Goal: Information Seeking & Learning: Learn about a topic

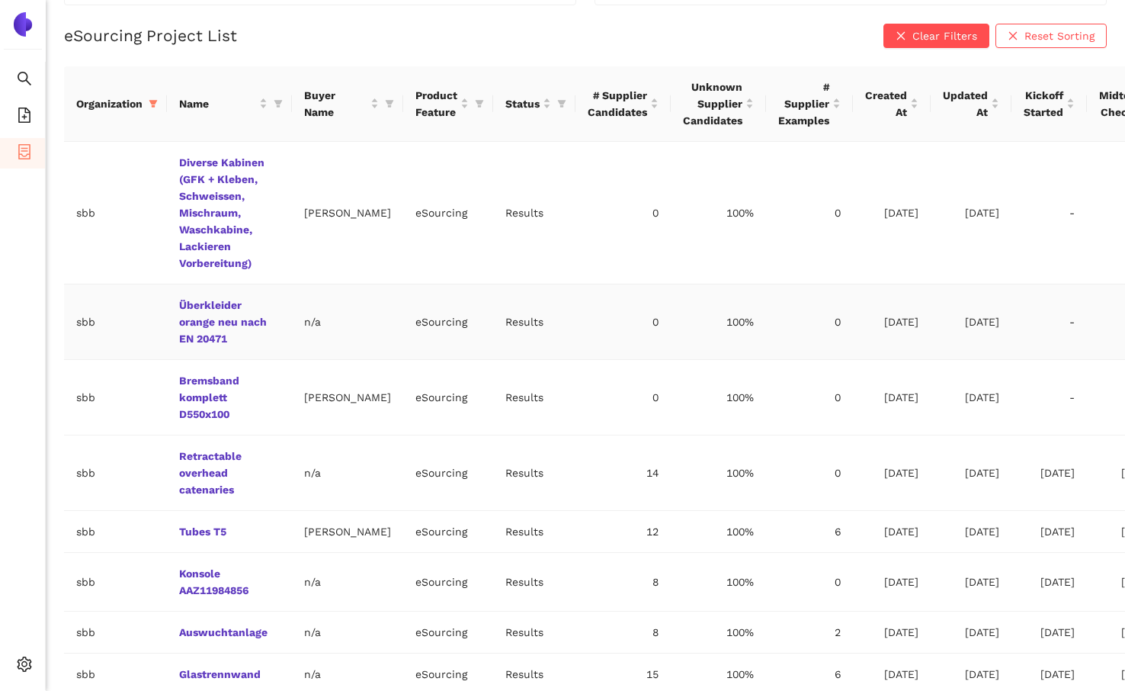
scroll to position [373, 0]
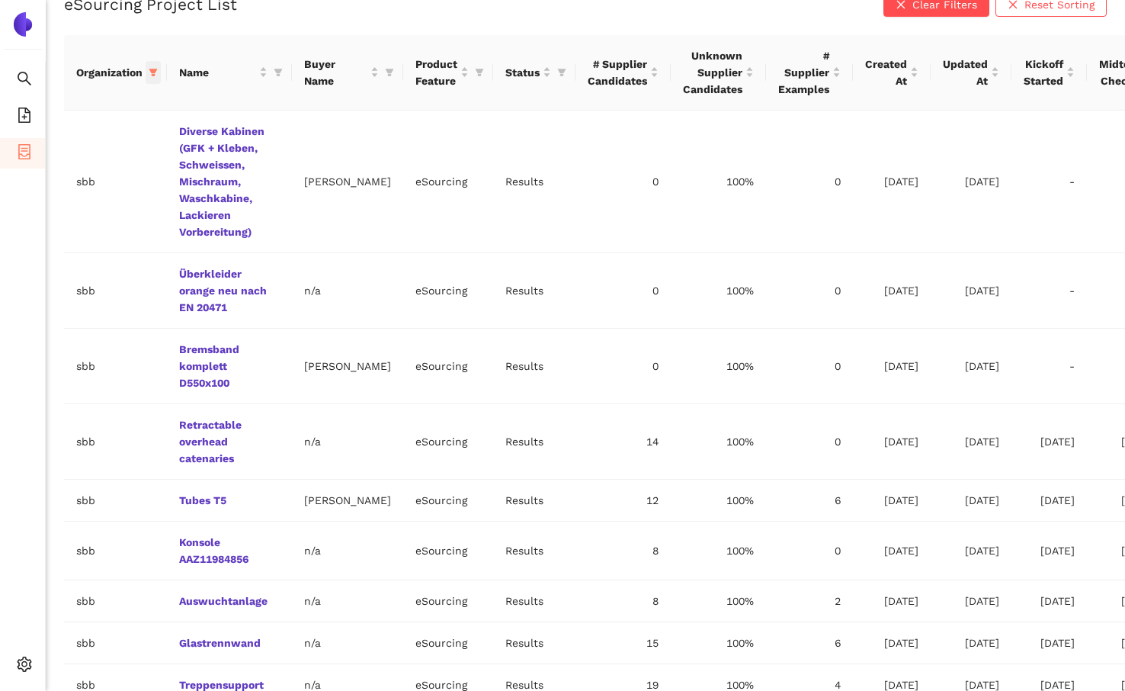
click at [152, 71] on icon "filter" at bounding box center [153, 73] width 8 height 8
click at [47, 340] on span "Reset" at bounding box center [36, 340] width 29 height 17
checkbox input "false"
click at [110, 107] on input "text" at bounding box center [101, 104] width 125 height 17
type input "beurer"
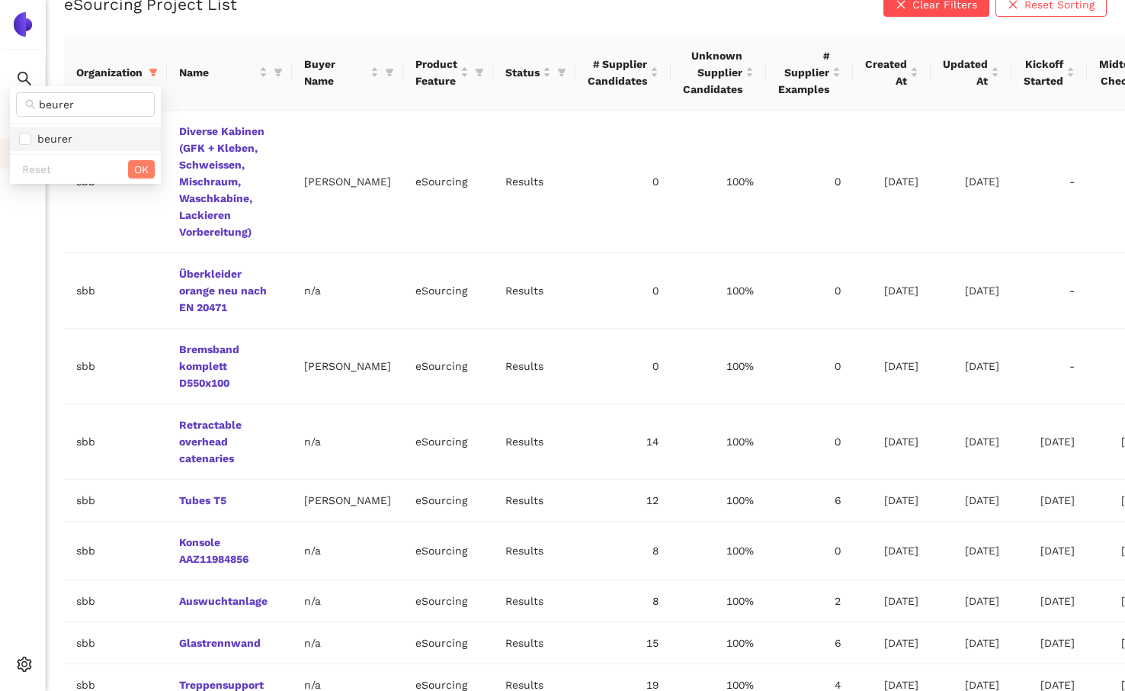
click at [107, 131] on span "beurer" at bounding box center [85, 138] width 133 height 17
checkbox input "true"
click at [137, 168] on span "OK" at bounding box center [141, 169] width 14 height 17
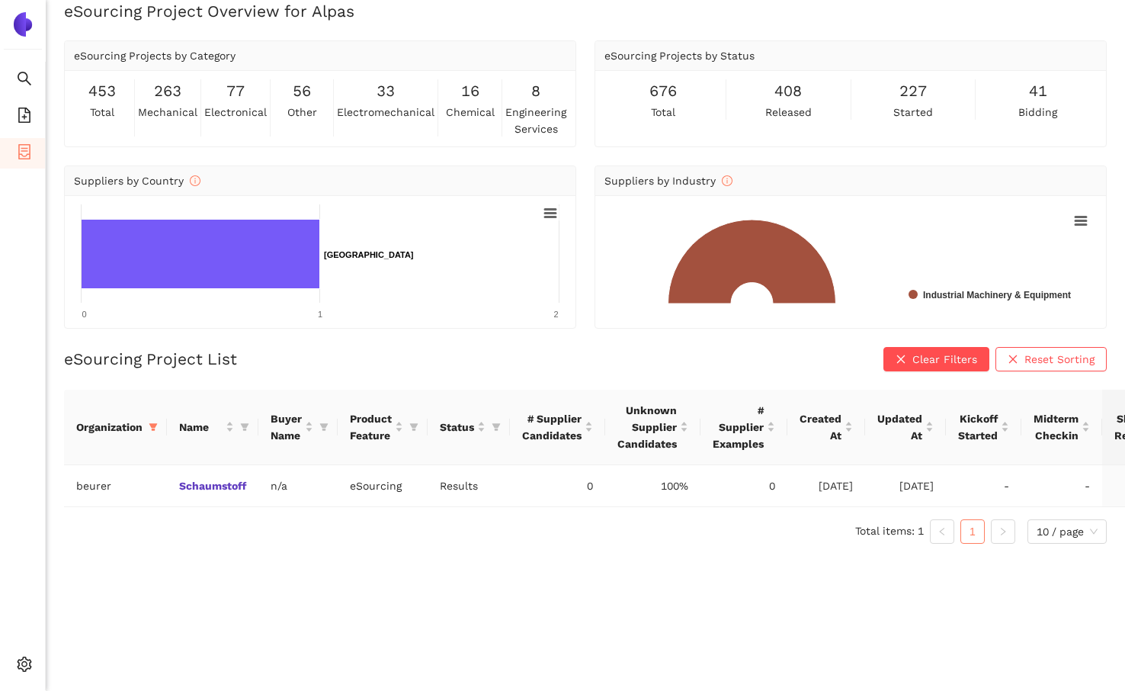
scroll to position [18, 0]
click at [0, 0] on link "Schaumstoff" at bounding box center [0, 0] width 0 height 0
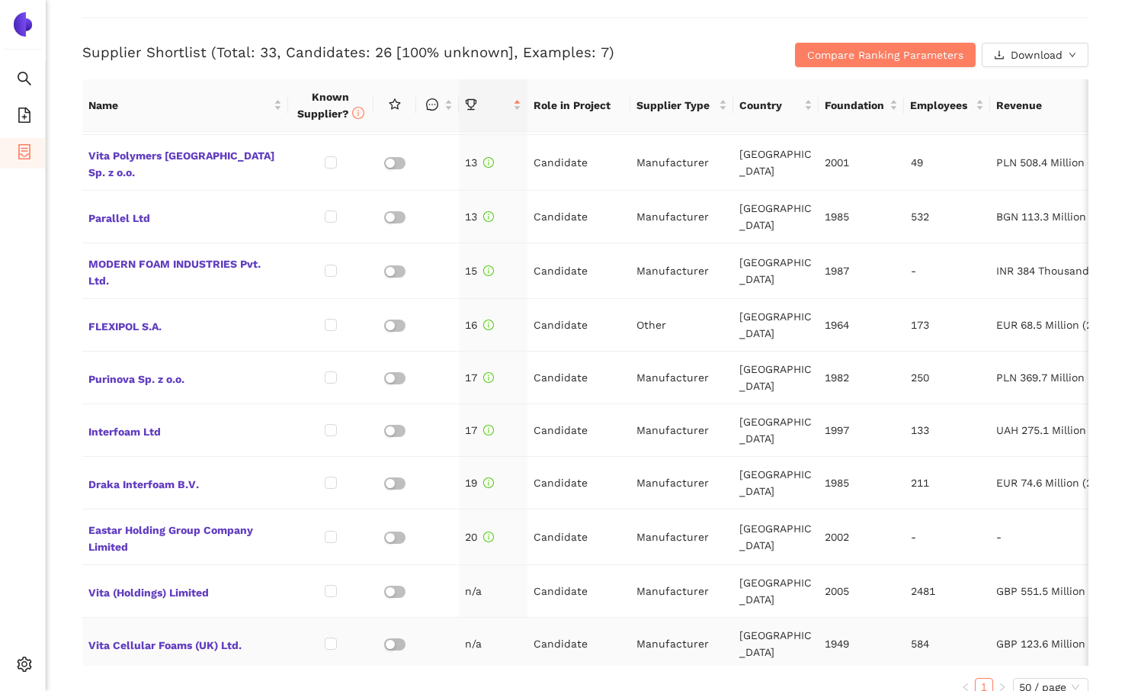
scroll to position [632, 0]
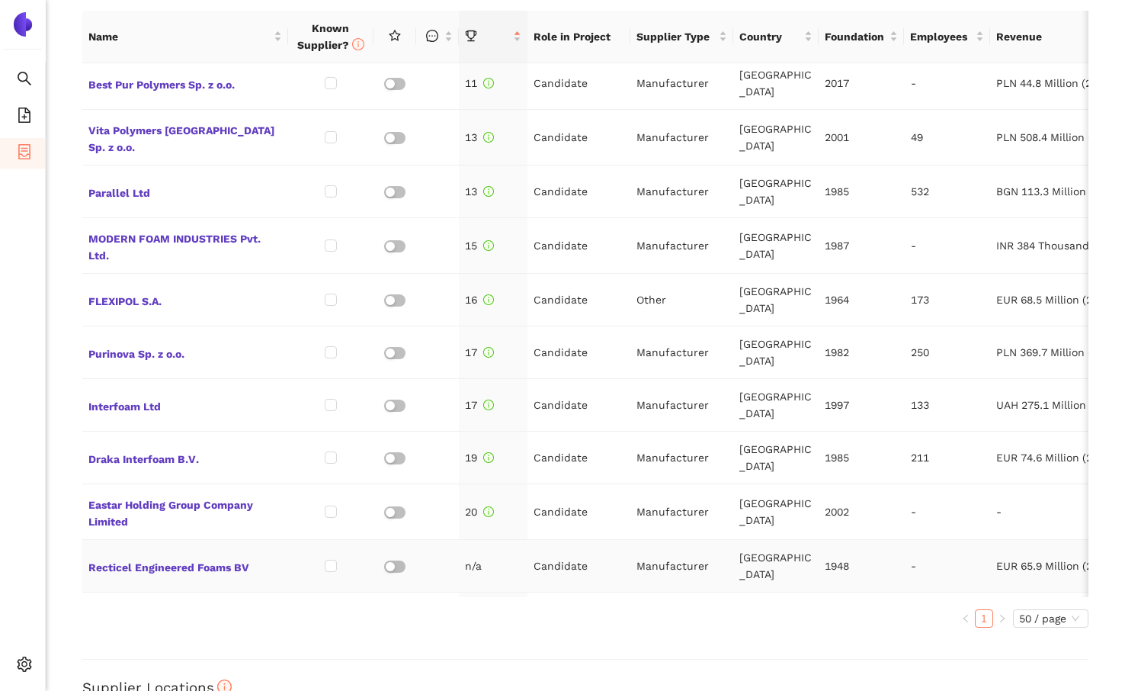
scroll to position [622, 0]
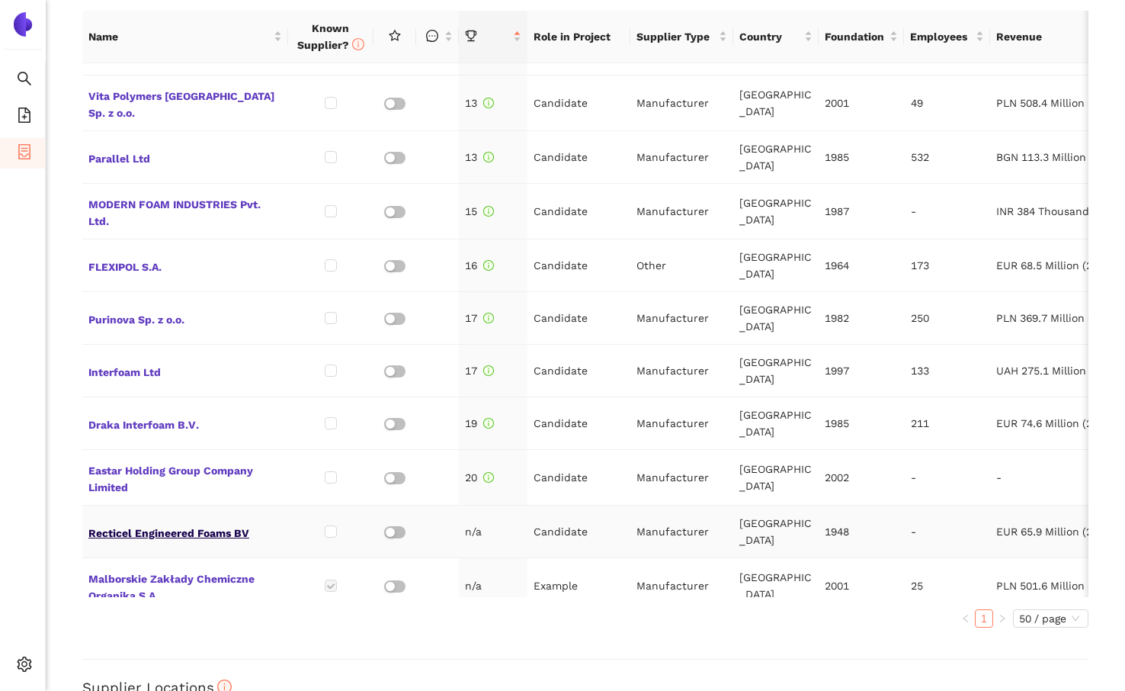
click at [244, 521] on span "Recticel Engineered Foams BV" at bounding box center [185, 531] width 194 height 20
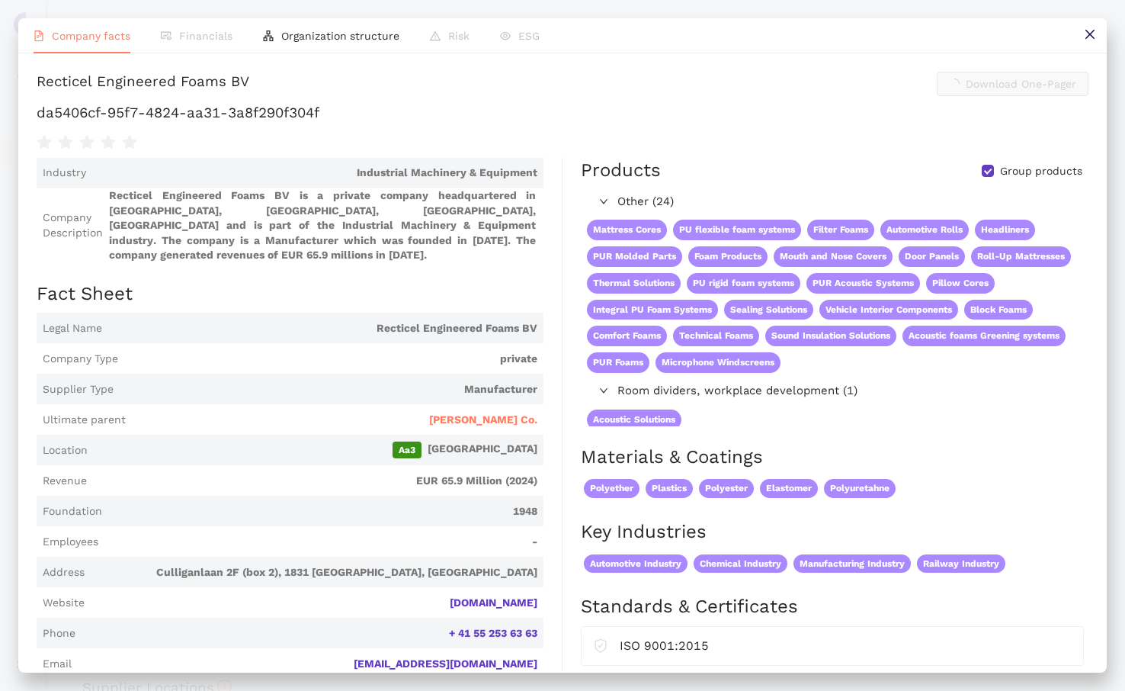
scroll to position [657, 0]
click at [210, 123] on h1 "da5406cf-95f7-4824-aa31-3a8f290f304f" at bounding box center [563, 113] width 1052 height 20
click at [369, 338] on span "Legal Name Recticel Engineered Foams BV" at bounding box center [290, 328] width 507 height 30
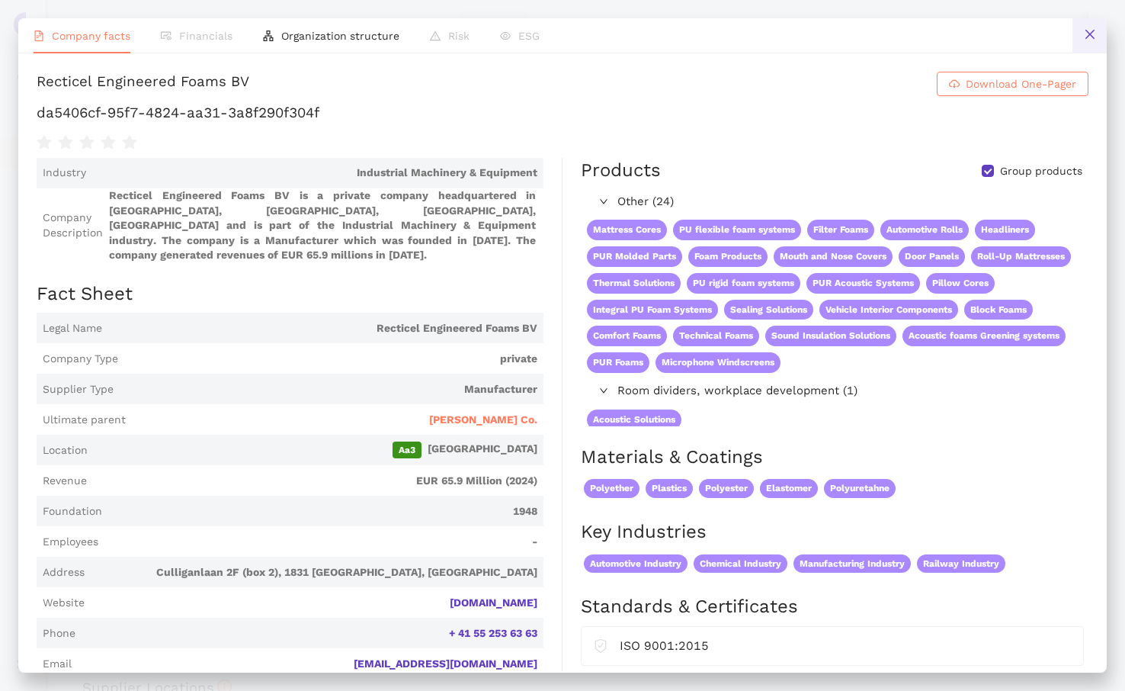
click at [1082, 27] on button at bounding box center [1090, 35] width 34 height 34
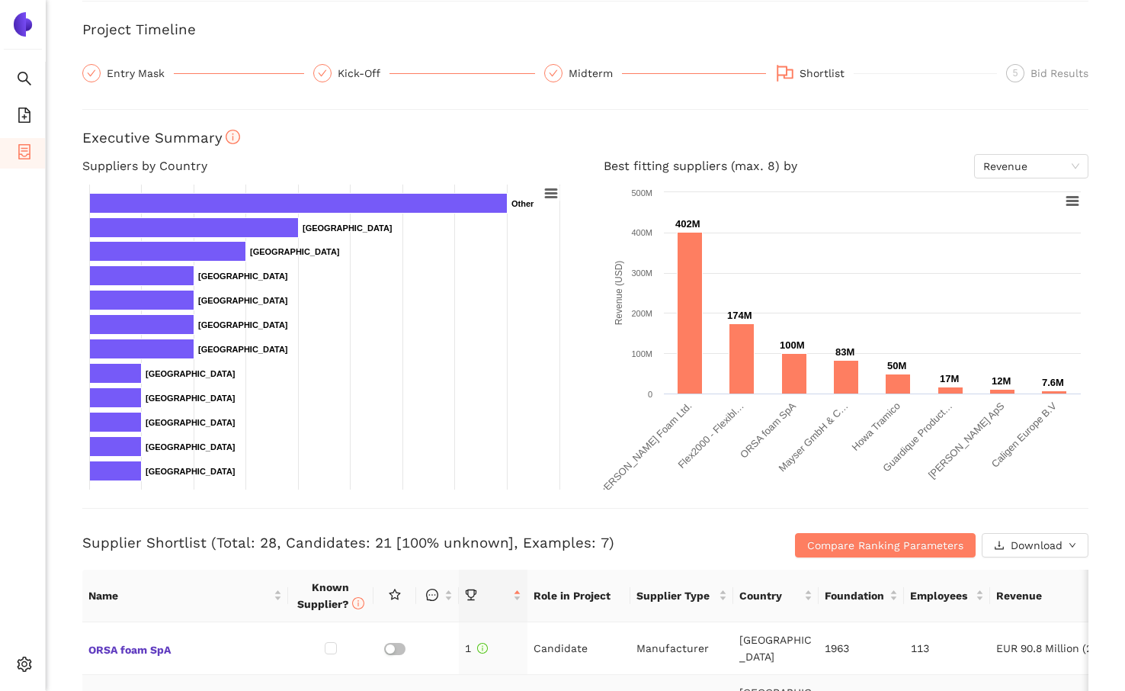
scroll to position [0, 0]
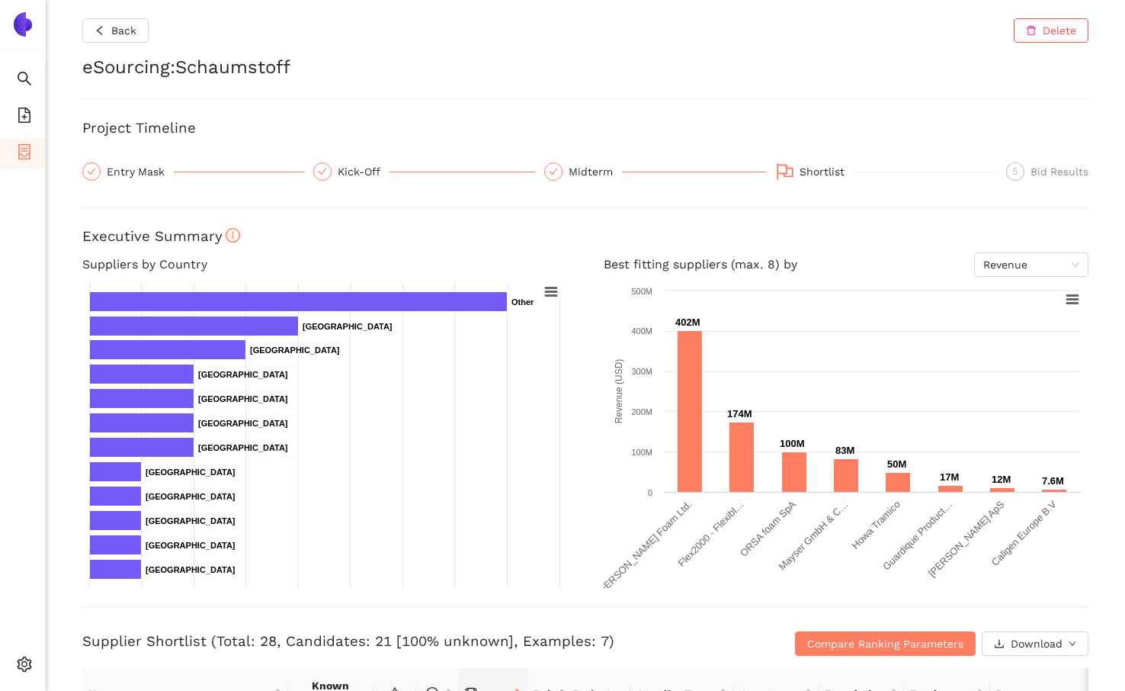
click at [462, 233] on h3 "Executive Summary" at bounding box center [585, 236] width 1006 height 20
click at [152, 173] on div "Entry Mask" at bounding box center [140, 171] width 67 height 18
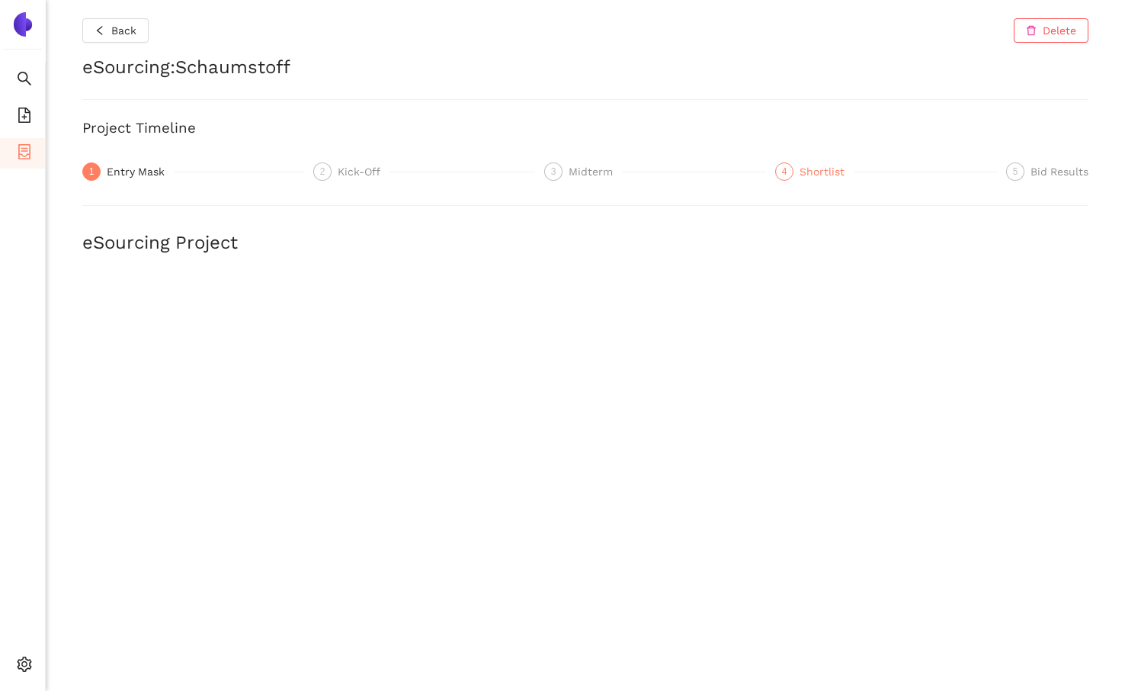
click at [814, 170] on div "Shortlist" at bounding box center [827, 171] width 54 height 18
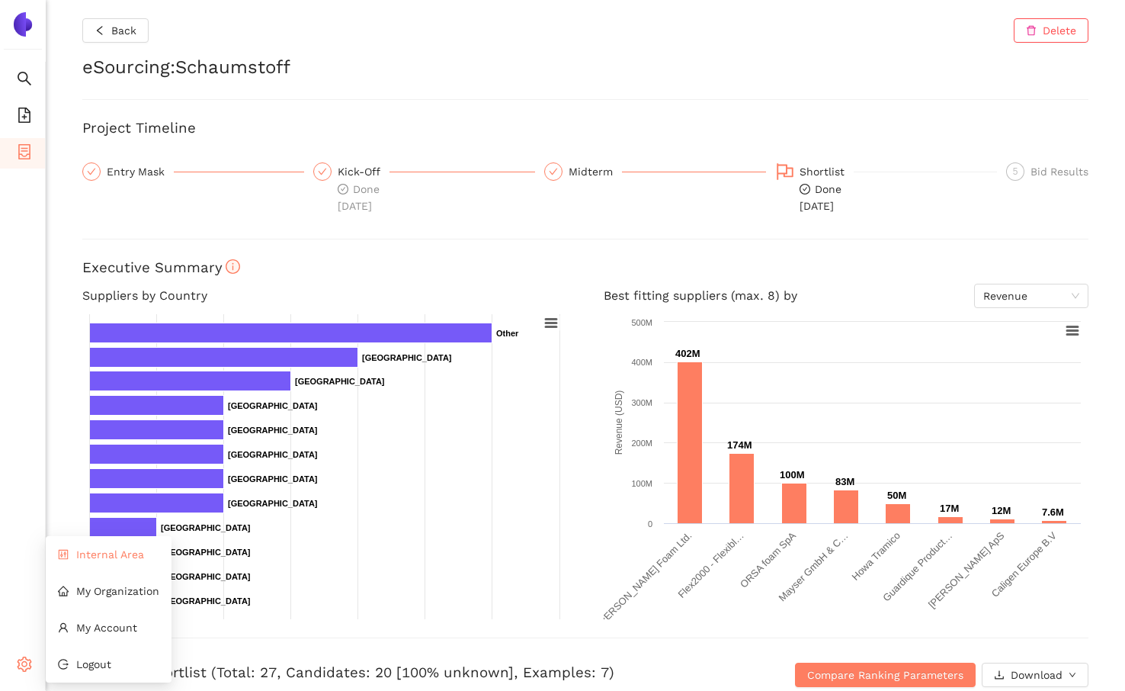
click at [133, 566] on li "Internal Area" at bounding box center [109, 554] width 126 height 30
